Goal: Find specific page/section: Find specific page/section

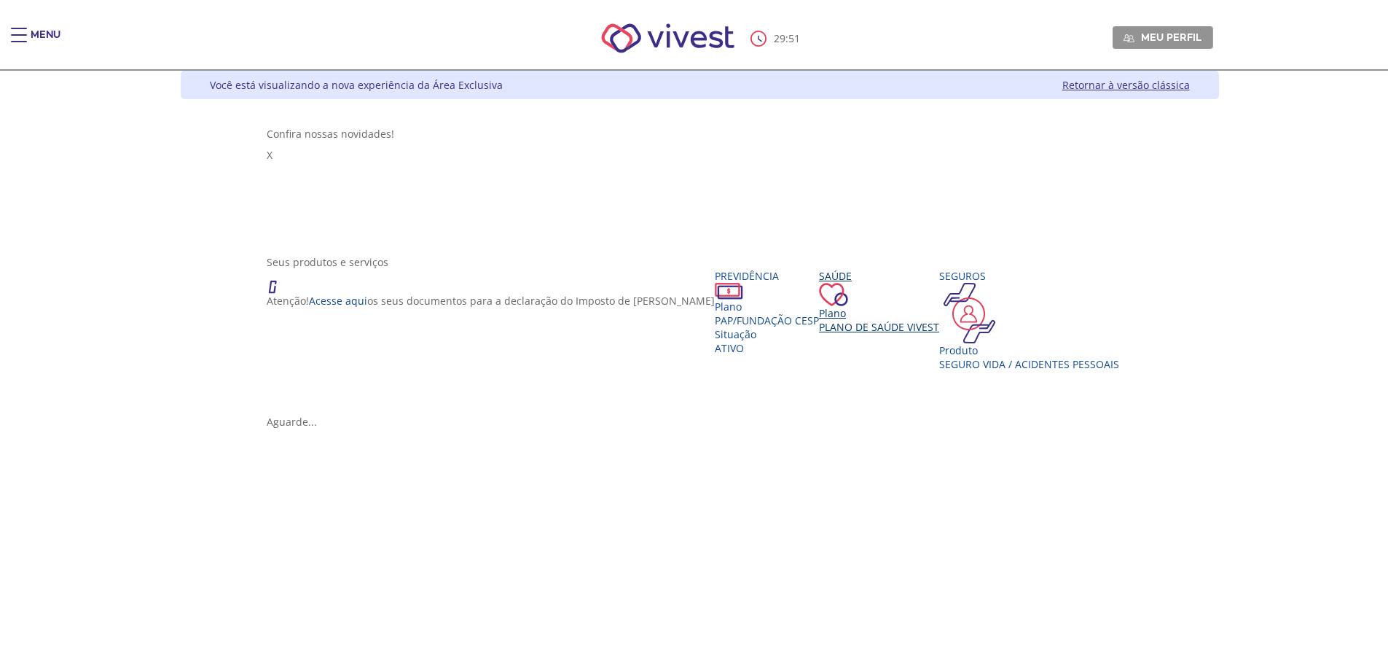
click at [819, 306] on div "Plano" at bounding box center [879, 313] width 120 height 14
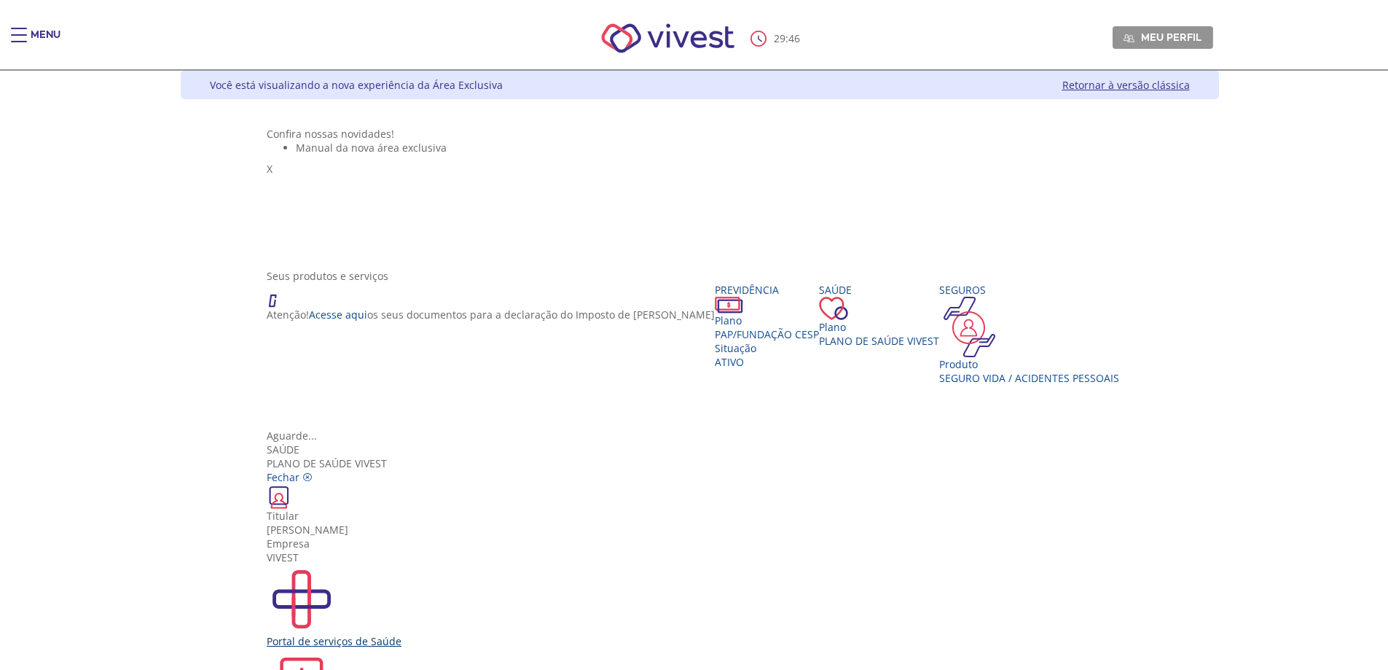
click at [479, 564] on div "Portal de serviços de Saúde" at bounding box center [700, 606] width 866 height 84
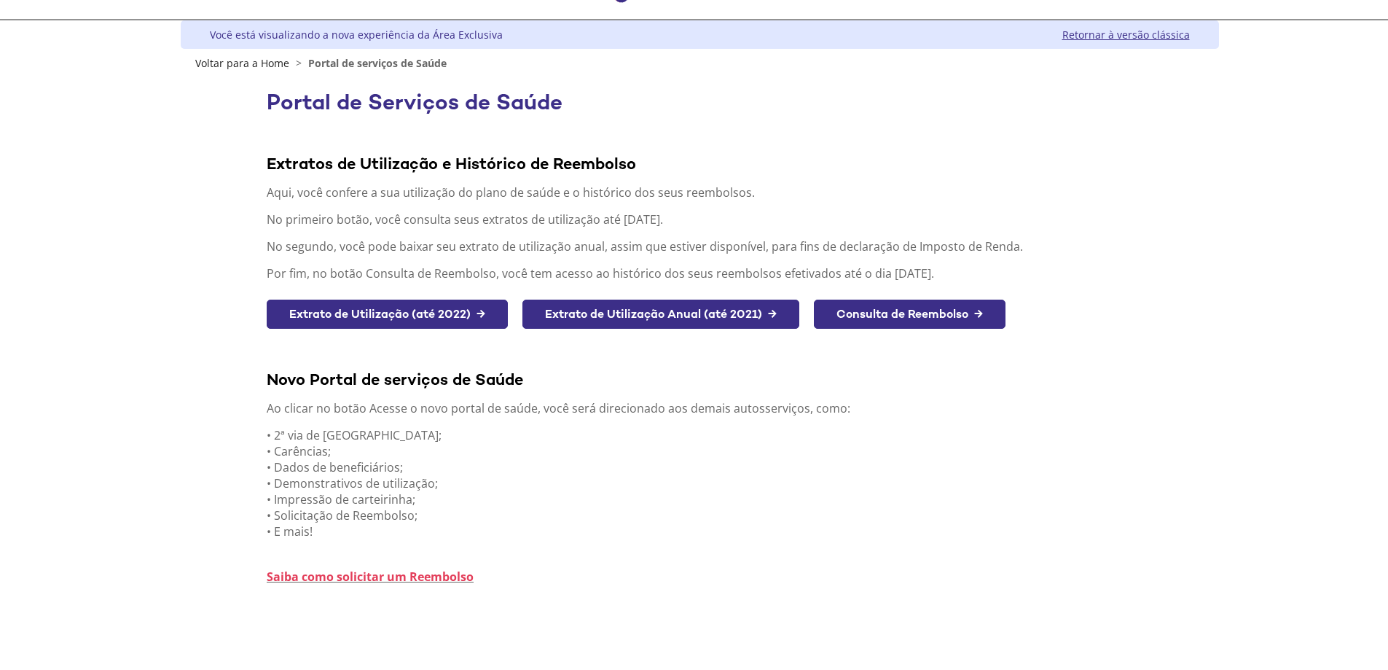
scroll to position [50, 0]
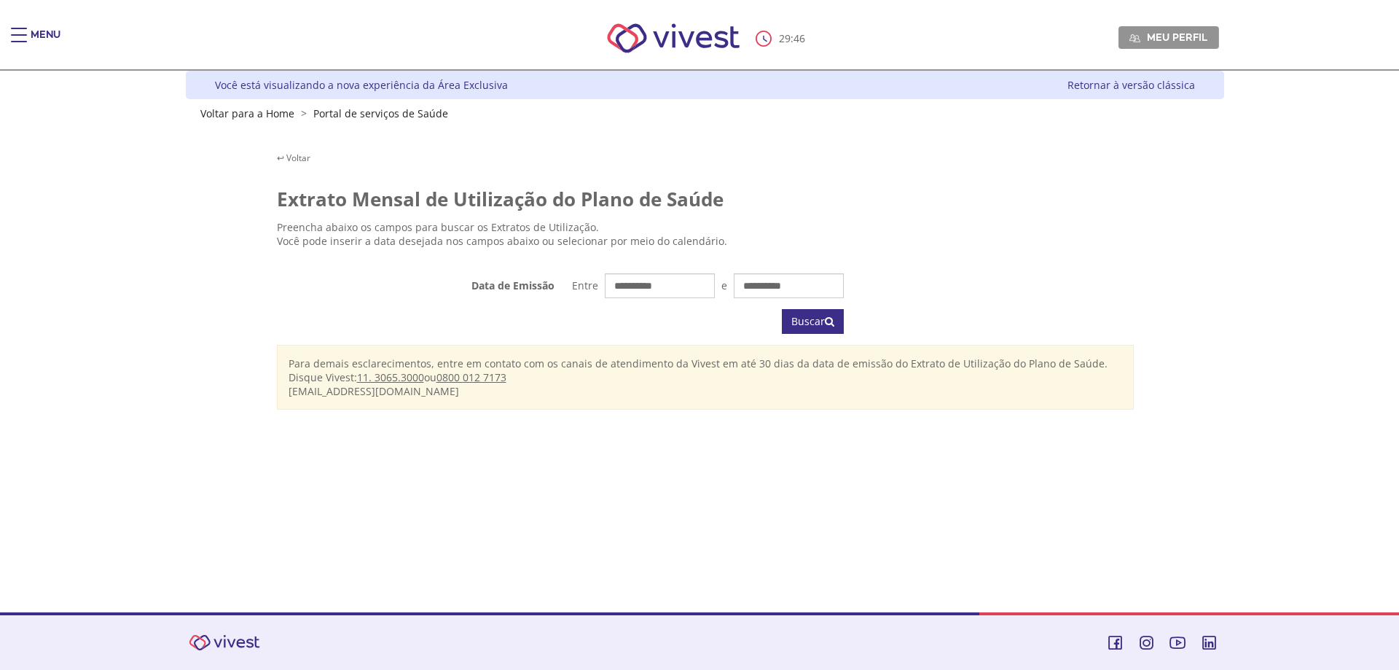
click at [1100, 87] on link "Retornar à versão clássica" at bounding box center [1132, 85] width 128 height 14
